Goal: Find specific page/section: Find specific page/section

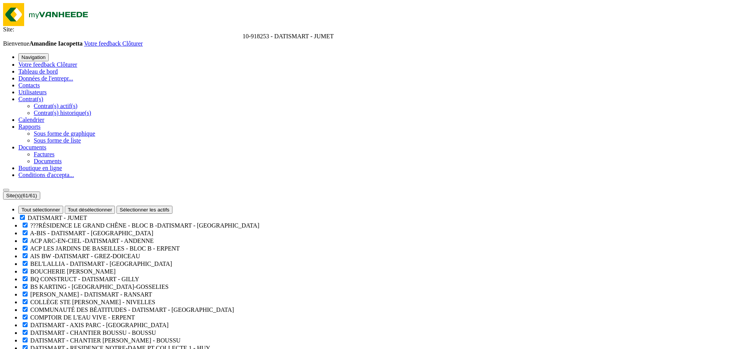
click at [242, 33] on span "10-918253 - DATISMART - JUMET" at bounding box center [287, 36] width 91 height 7
type input "lme"
select select "156311"
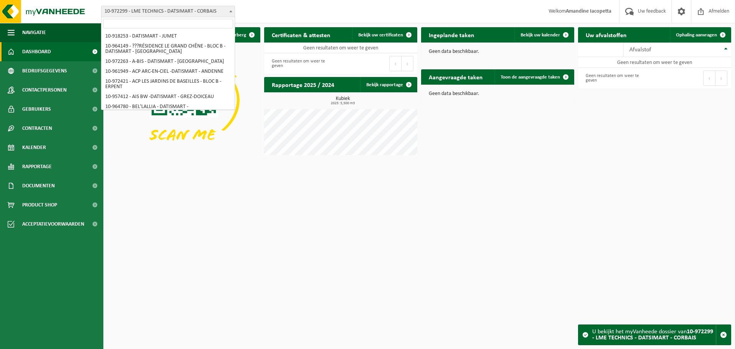
click at [213, 11] on span "10-972299 - LME TECHNICS - DATSIMART - CORBAIS" at bounding box center [167, 11] width 133 height 11
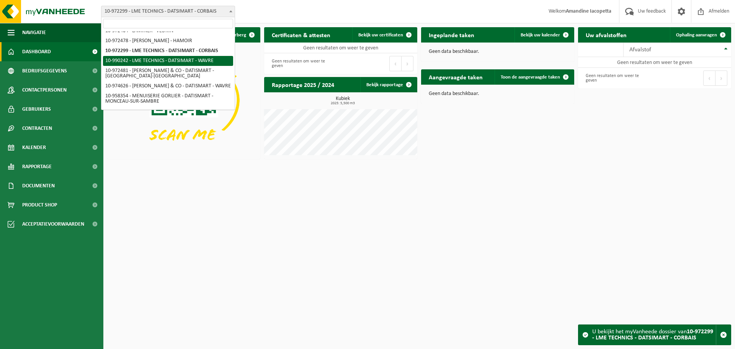
click at [536, 178] on html "Vestiging: 10-918253 - DATISMART - JUMET 10-964149 - ???RÉSIDENCE LE GRAND CHÊN…" at bounding box center [367, 174] width 735 height 349
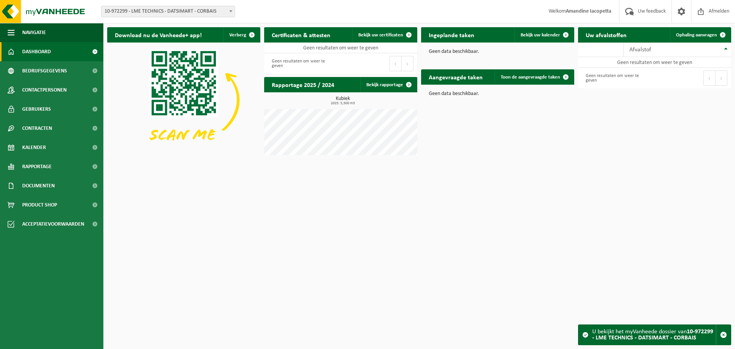
click at [150, 14] on span "10-972299 - LME TECHNICS - DATSIMART - CORBAIS" at bounding box center [167, 11] width 133 height 11
click at [153, 13] on span "10-972299 - LME TECHNICS - DATSIMART - CORBAIS" at bounding box center [167, 11] width 133 height 11
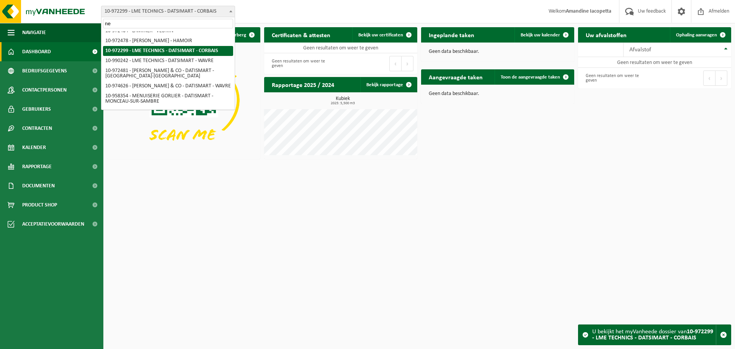
scroll to position [0, 0]
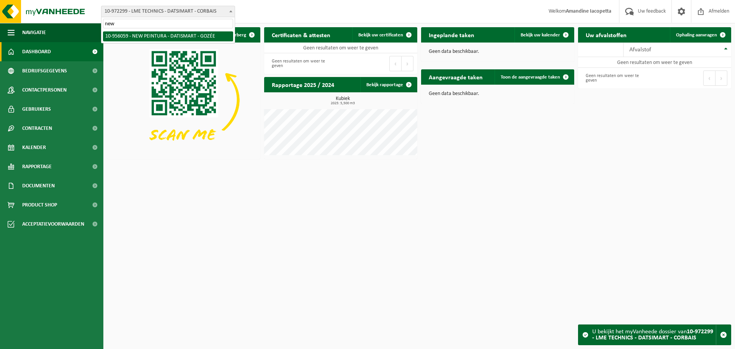
type input "new"
select select "145118"
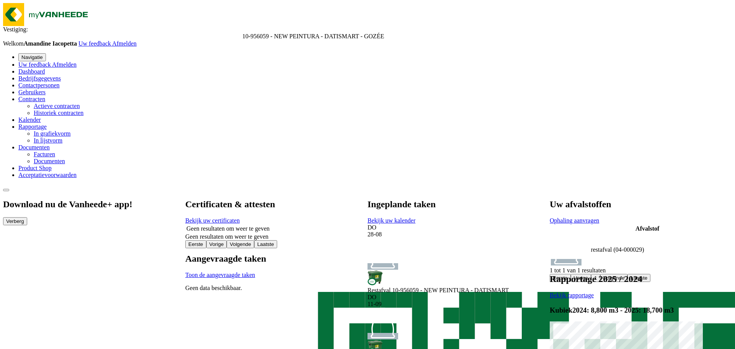
click at [242, 33] on span "10-956059 - NEW PEINTURA - DATISMART - GOZÉE" at bounding box center [313, 36] width 142 height 7
type input "lme"
select select "156311"
